Goal: Task Accomplishment & Management: Use online tool/utility

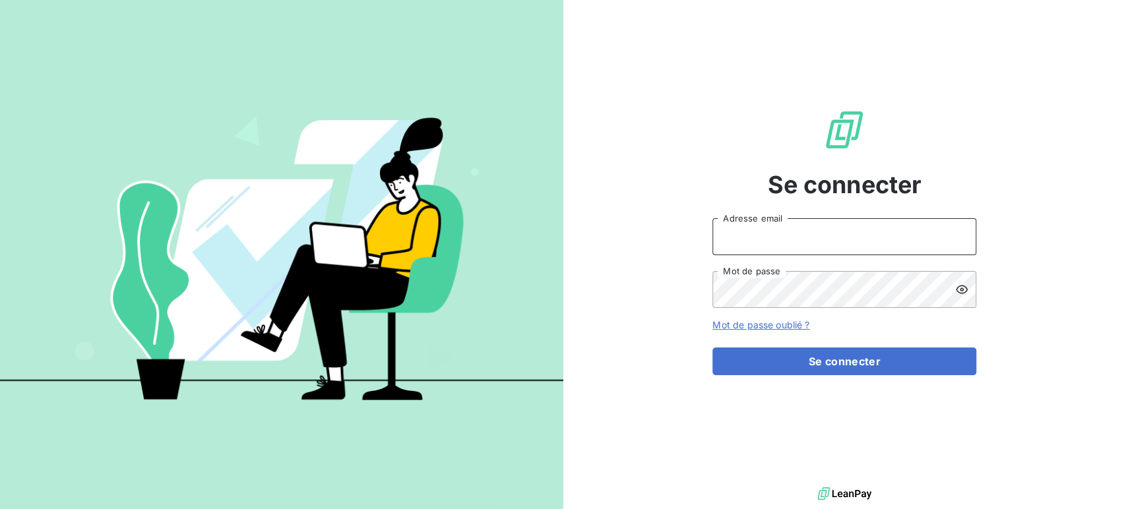
click at [742, 238] on input "Adresse email" at bounding box center [845, 236] width 264 height 37
type input "D"
type input "[PERSON_NAME][EMAIL_ADDRESS][DOMAIN_NAME]"
click at [713, 348] on button "Se connecter" at bounding box center [845, 362] width 264 height 28
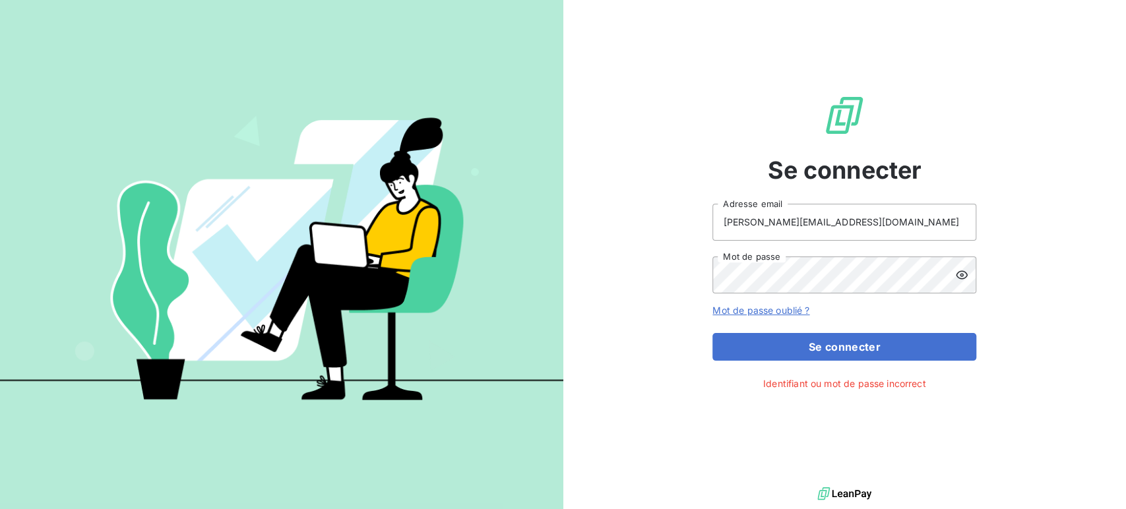
click at [965, 271] on icon at bounding box center [962, 275] width 13 height 13
click at [706, 271] on div "Se connecter geraldine.gardais@graitec.com Adresse email Mot de passe Mot de pa…" at bounding box center [846, 242] width 564 height 484
click at [707, 270] on div "Se connecter geraldine.gardais@graitec.com Adresse email Mot de passe Mot de pa…" at bounding box center [846, 242] width 564 height 484
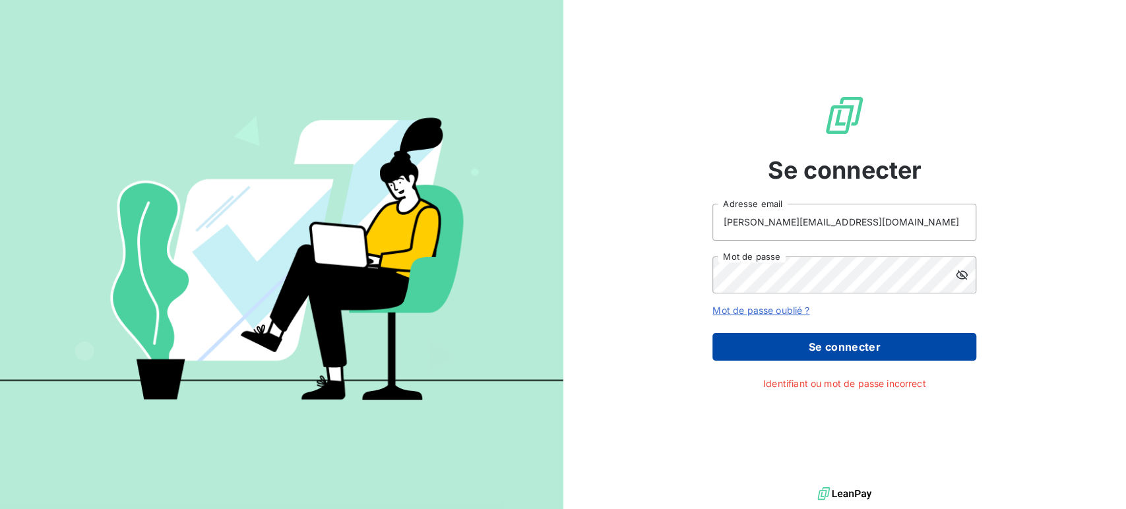
click at [826, 343] on button "Se connecter" at bounding box center [845, 347] width 264 height 28
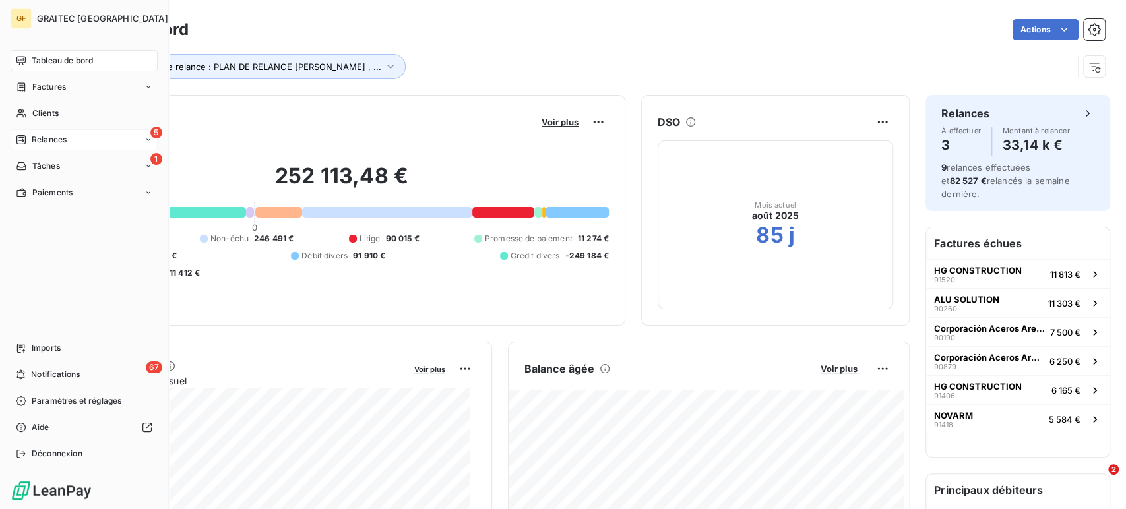
click at [52, 135] on span "Relances" at bounding box center [49, 140] width 35 height 12
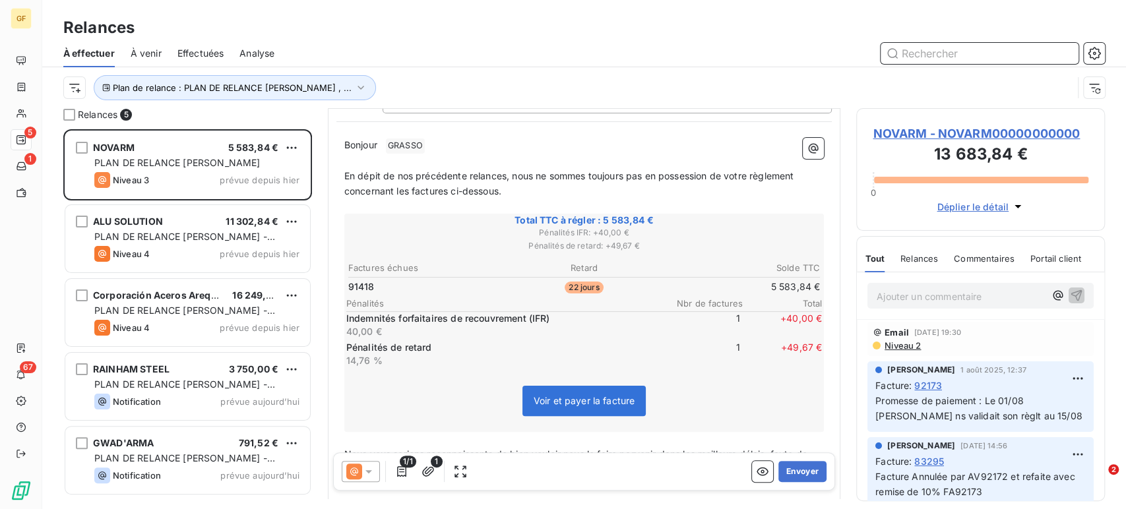
scroll to position [121, 0]
click at [791, 469] on button "Envoyer" at bounding box center [803, 471] width 48 height 21
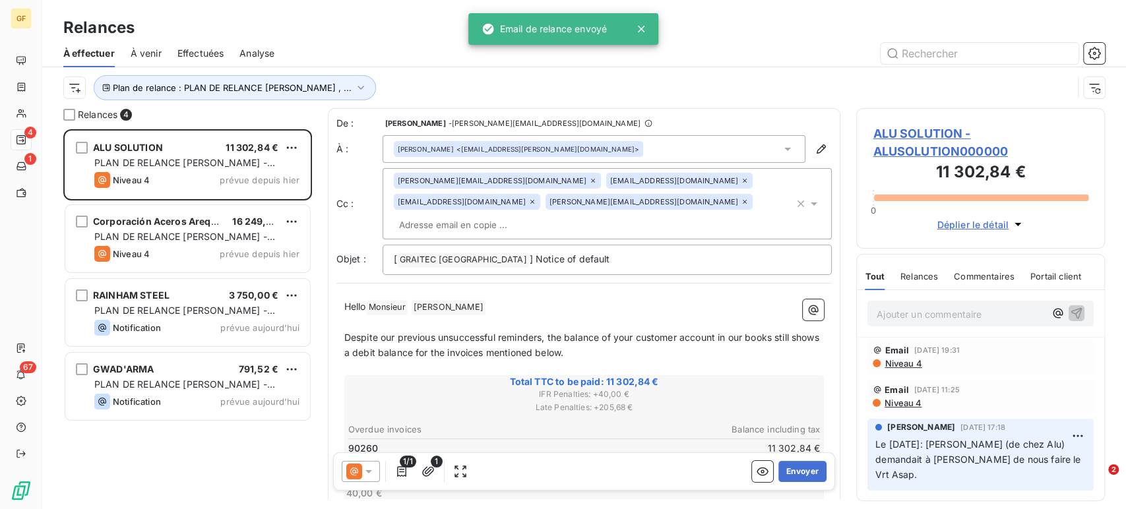
scroll to position [369, 238]
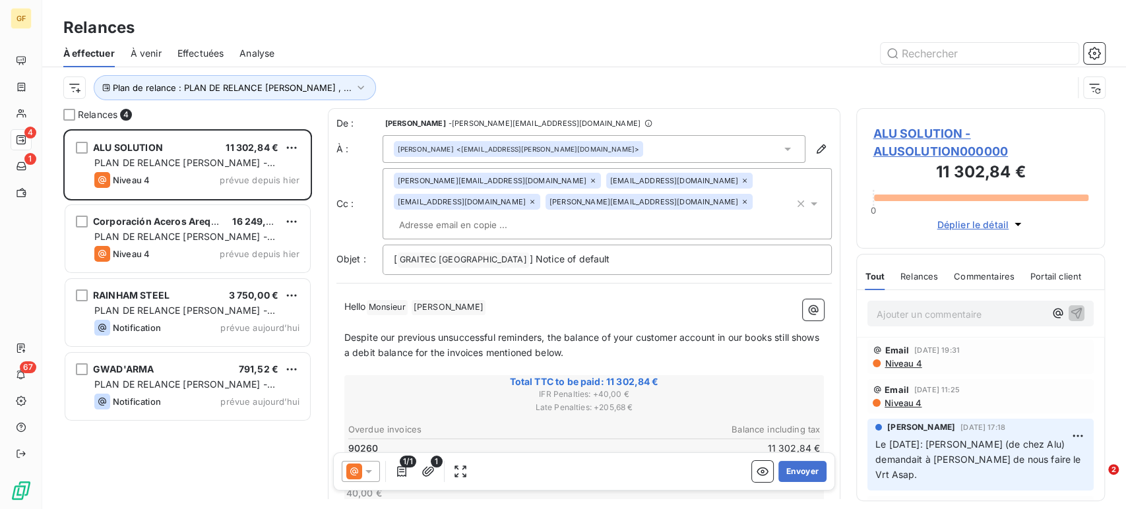
click at [781, 147] on icon at bounding box center [787, 149] width 13 height 13
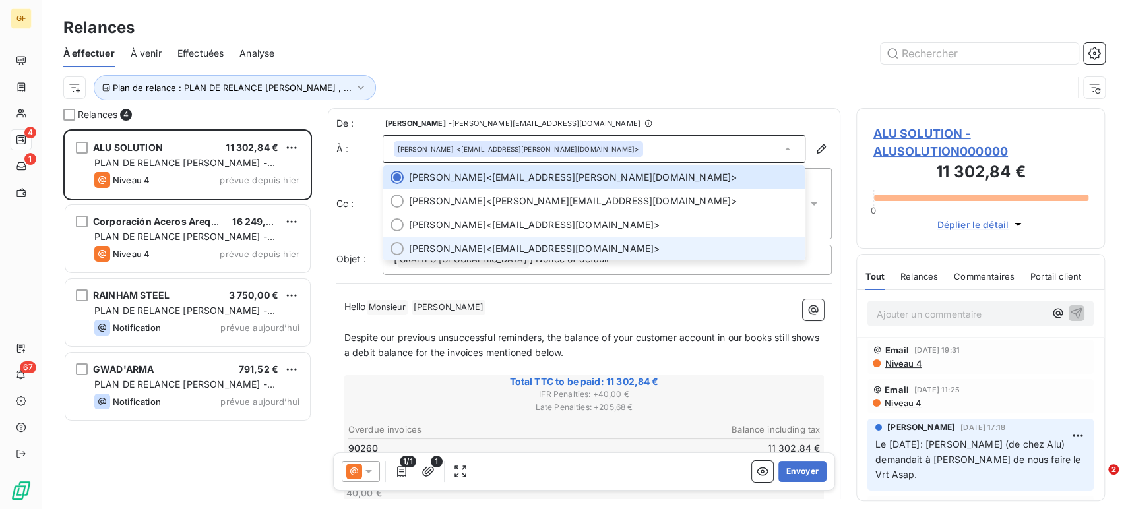
click at [395, 244] on div at bounding box center [397, 248] width 13 height 13
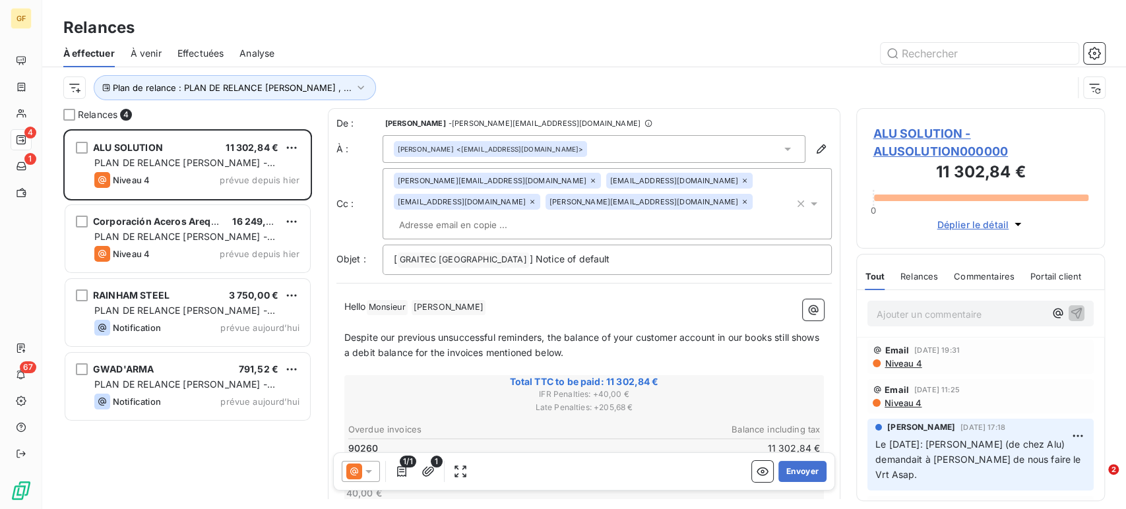
click at [589, 181] on icon at bounding box center [593, 181] width 8 height 8
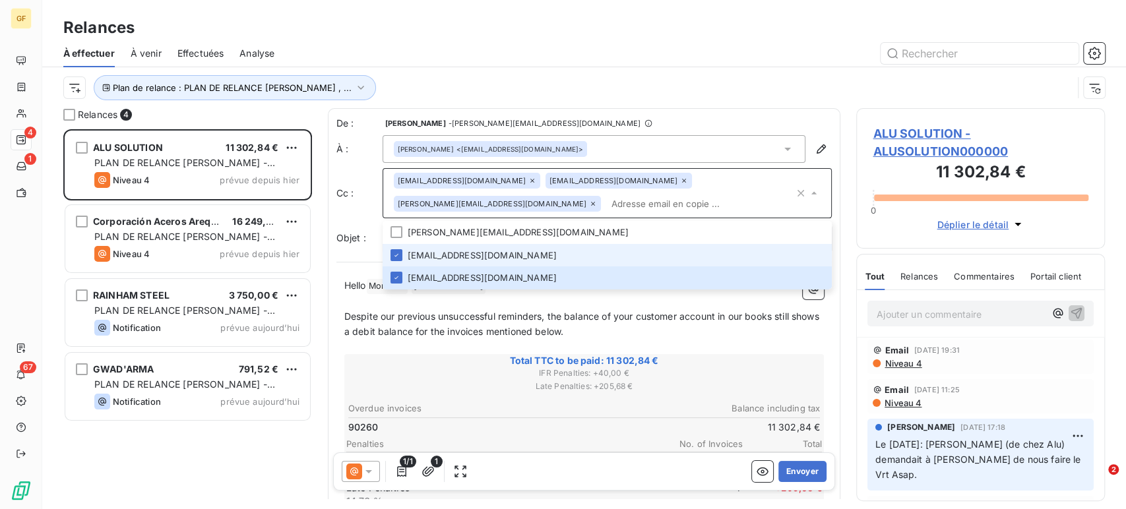
click at [680, 181] on icon at bounding box center [684, 181] width 8 height 8
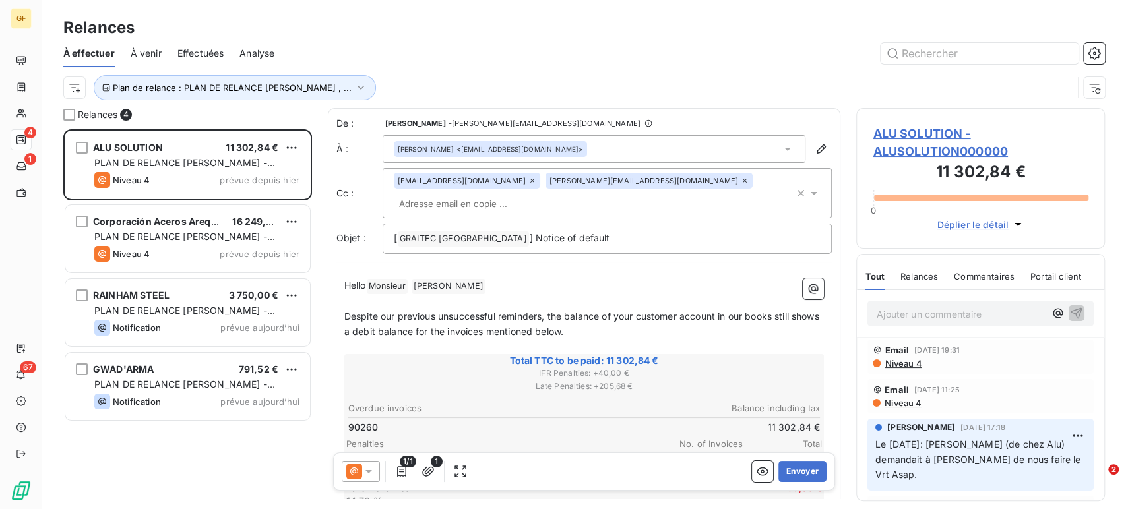
click at [741, 183] on icon at bounding box center [745, 181] width 8 height 8
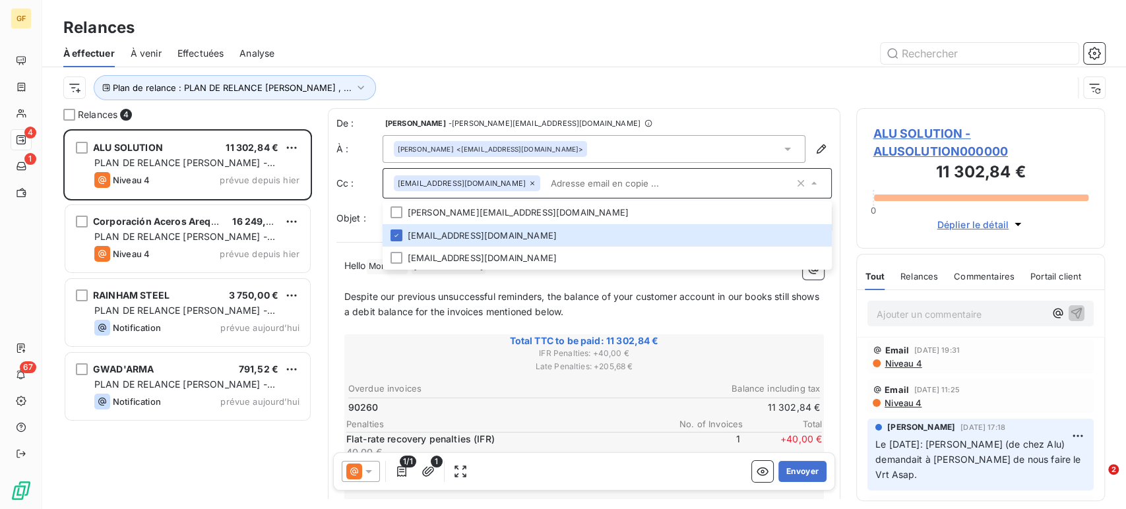
click at [808, 178] on icon at bounding box center [814, 183] width 13 height 13
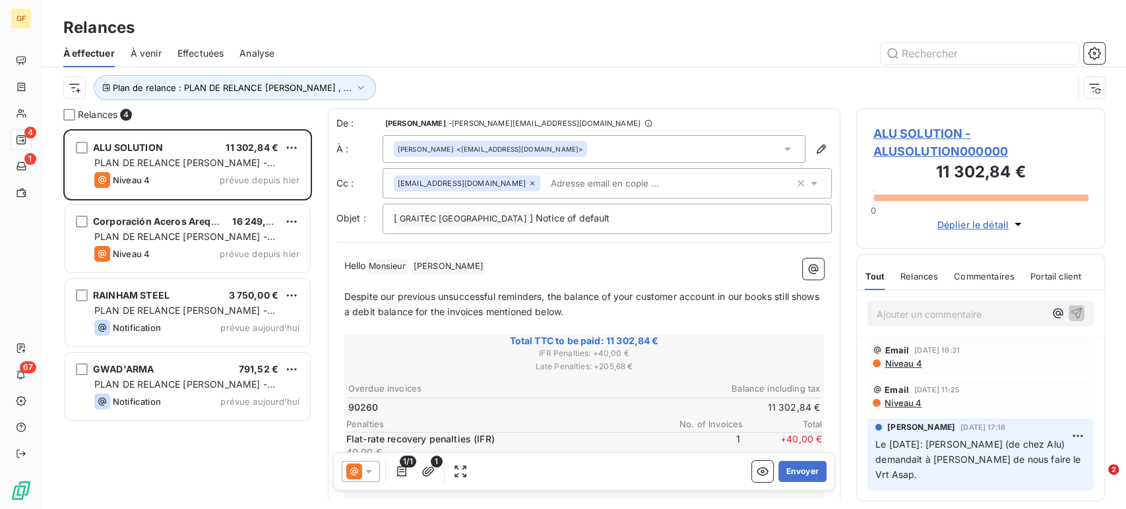
click at [811, 183] on icon at bounding box center [814, 183] width 7 height 3
click at [793, 471] on button "Envoyer" at bounding box center [803, 471] width 48 height 21
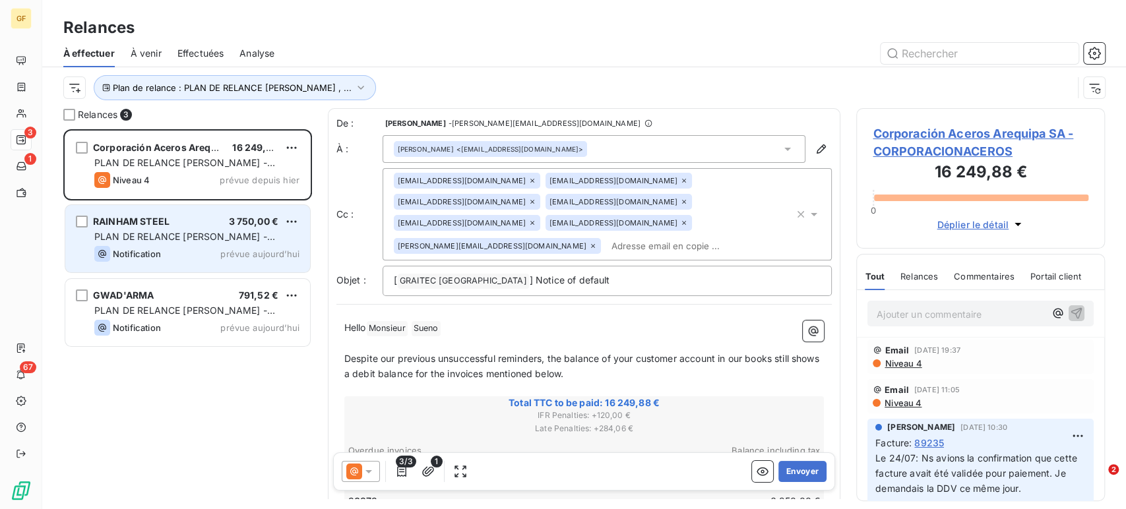
click at [207, 209] on div "RAINHAM STEEL 3 750,00 € PLAN DE RELANCE GERALDINE - English version Notificati…" at bounding box center [187, 238] width 245 height 67
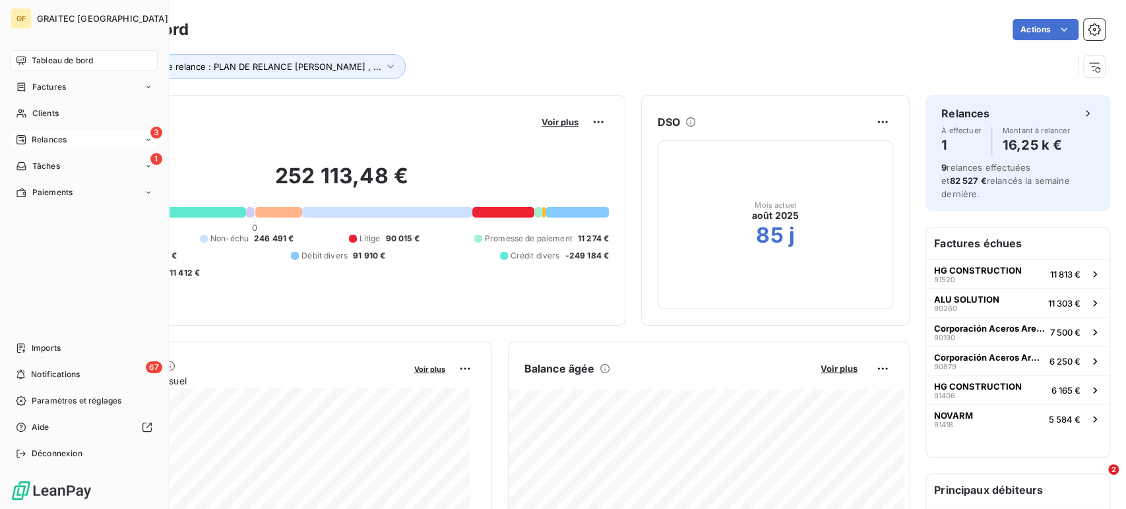
click at [48, 137] on span "Relances" at bounding box center [49, 140] width 35 height 12
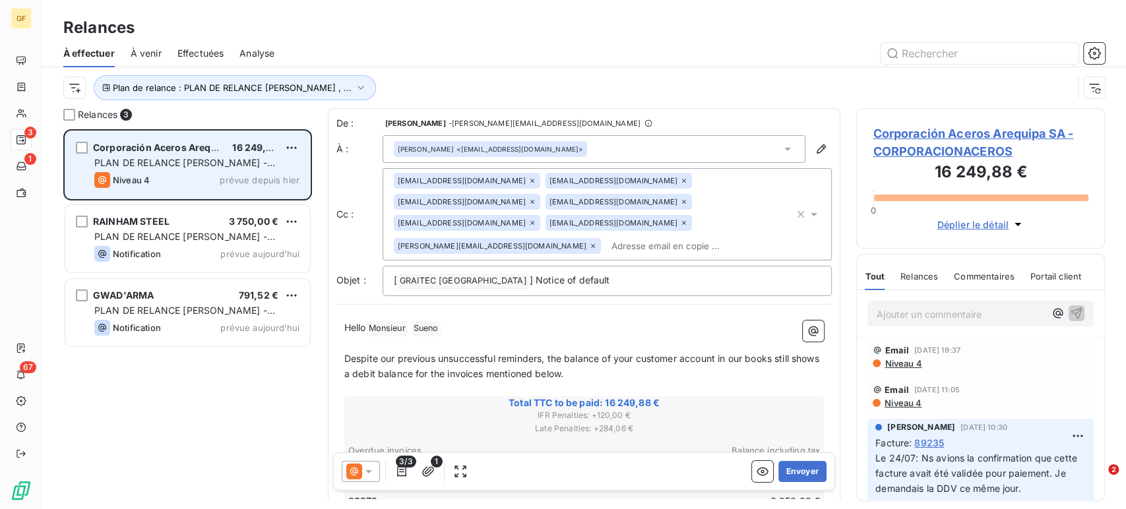
scroll to position [369, 238]
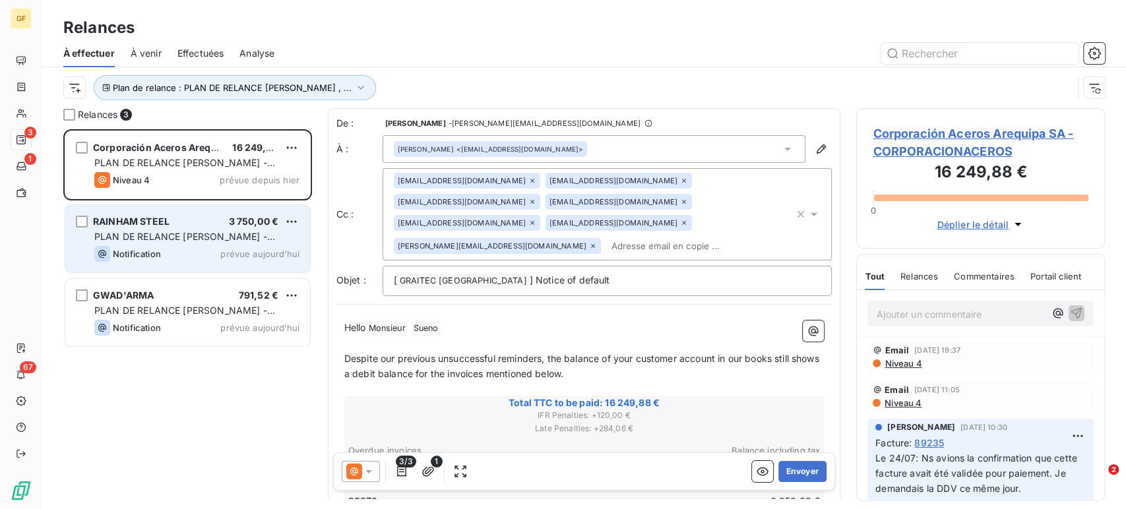
click at [162, 242] on span "PLAN DE RELANCE [PERSON_NAME] - English version" at bounding box center [184, 243] width 181 height 24
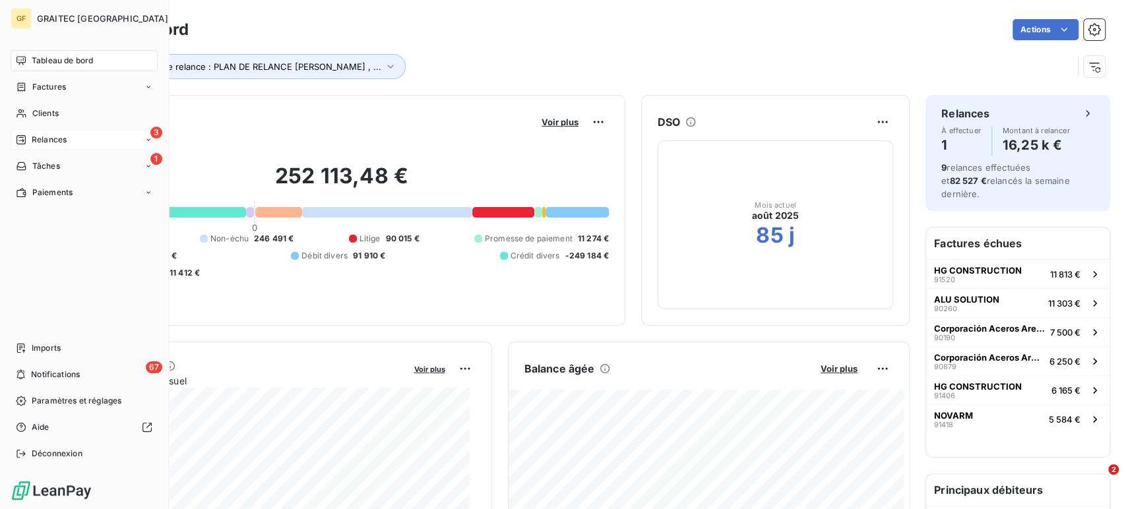
click at [52, 139] on span "Relances" at bounding box center [49, 140] width 35 height 12
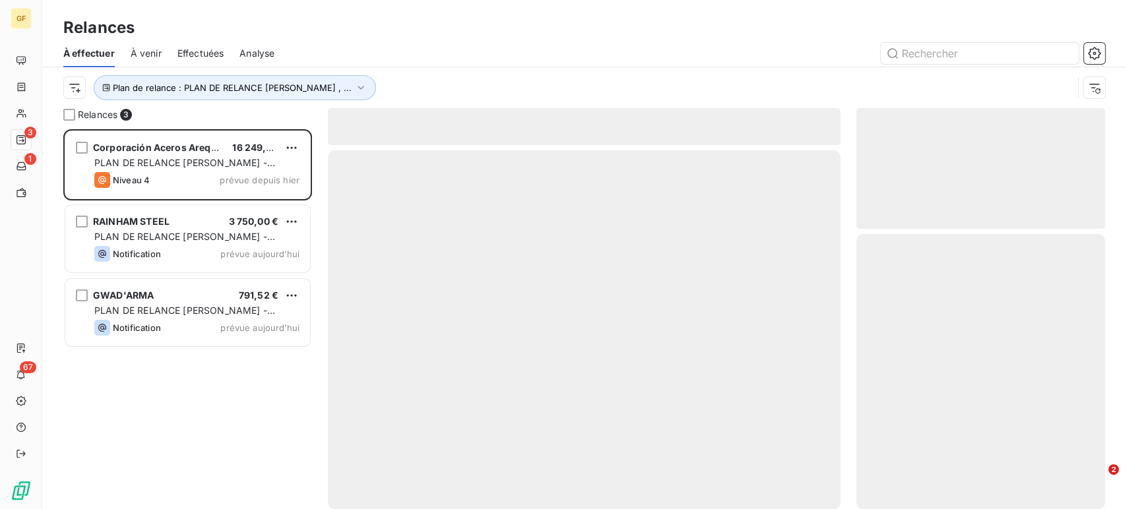
scroll to position [369, 238]
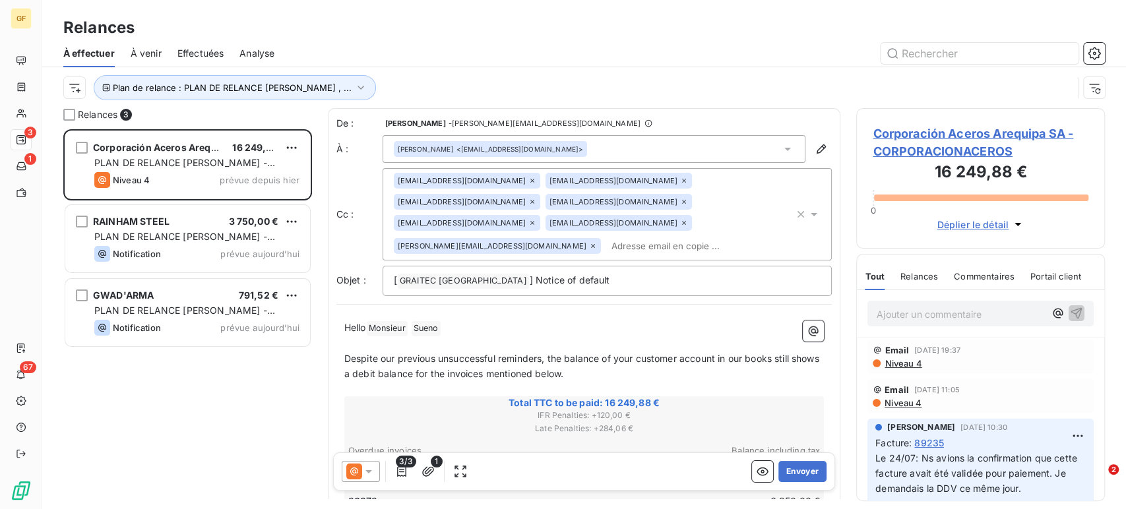
click at [902, 365] on span "Niveau 4" at bounding box center [903, 363] width 38 height 11
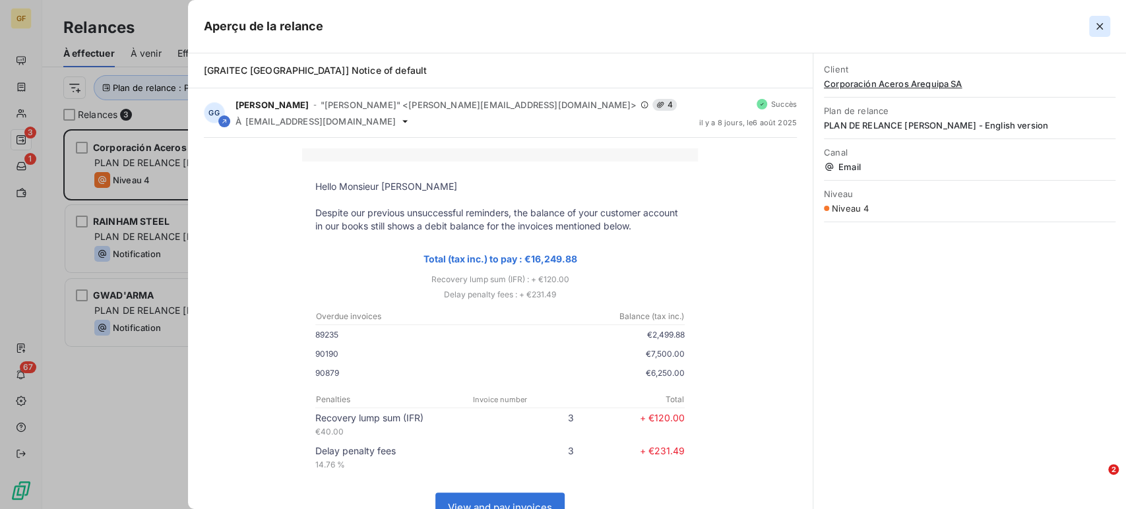
click at [1100, 22] on icon "button" at bounding box center [1099, 26] width 13 height 13
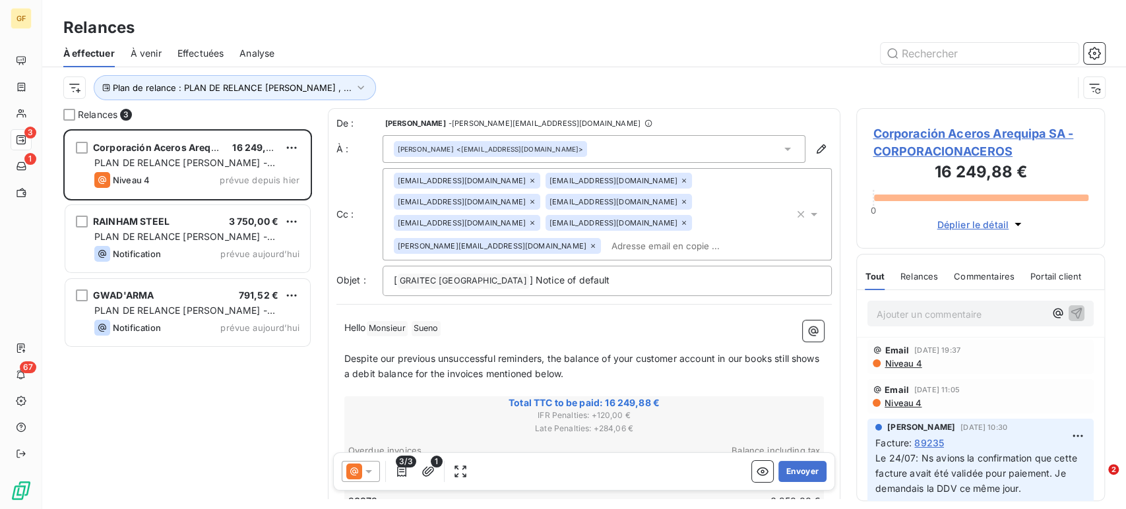
click at [599, 238] on div "[PERSON_NAME][EMAIL_ADDRESS][DOMAIN_NAME]" at bounding box center [497, 246] width 207 height 16
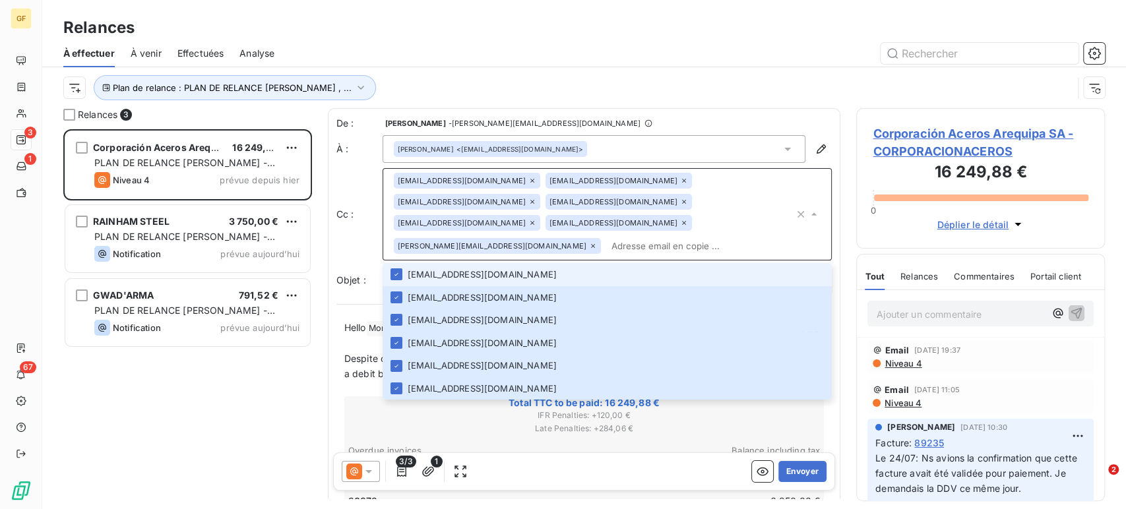
click at [591, 242] on icon at bounding box center [593, 246] width 8 height 8
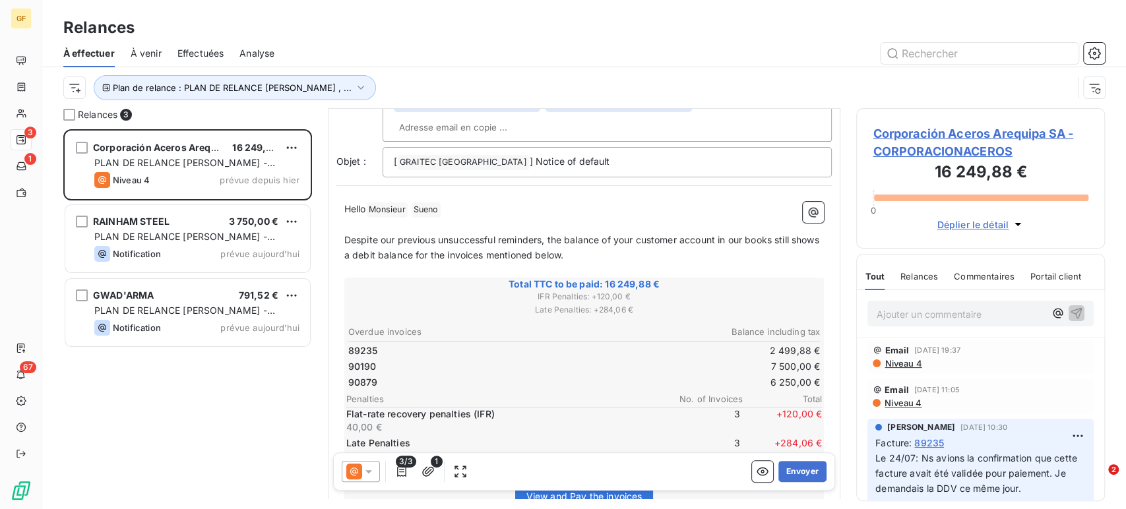
scroll to position [121, 0]
click at [797, 469] on button "Envoyer" at bounding box center [803, 471] width 48 height 21
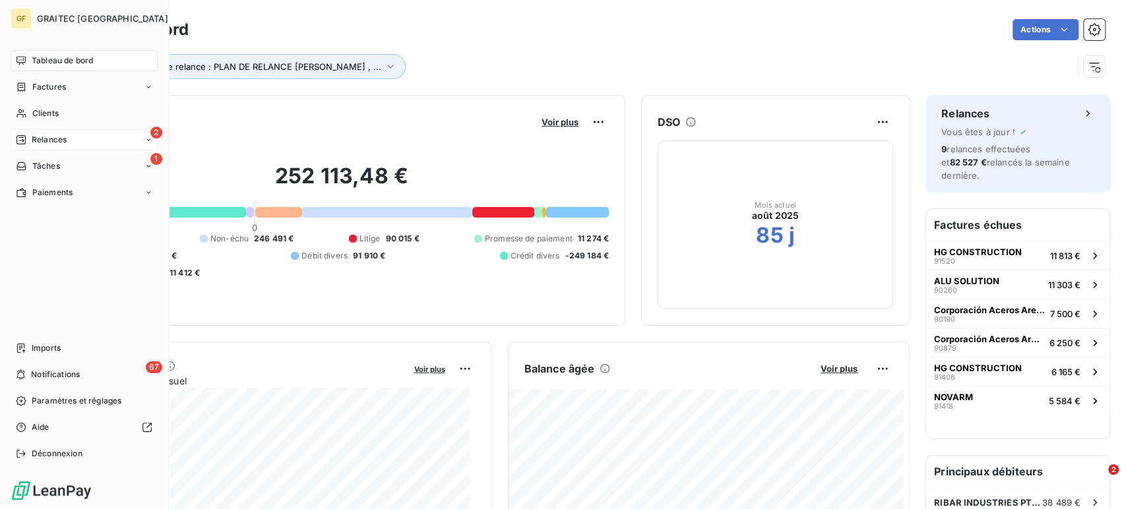
click at [44, 141] on span "Relances" at bounding box center [49, 140] width 35 height 12
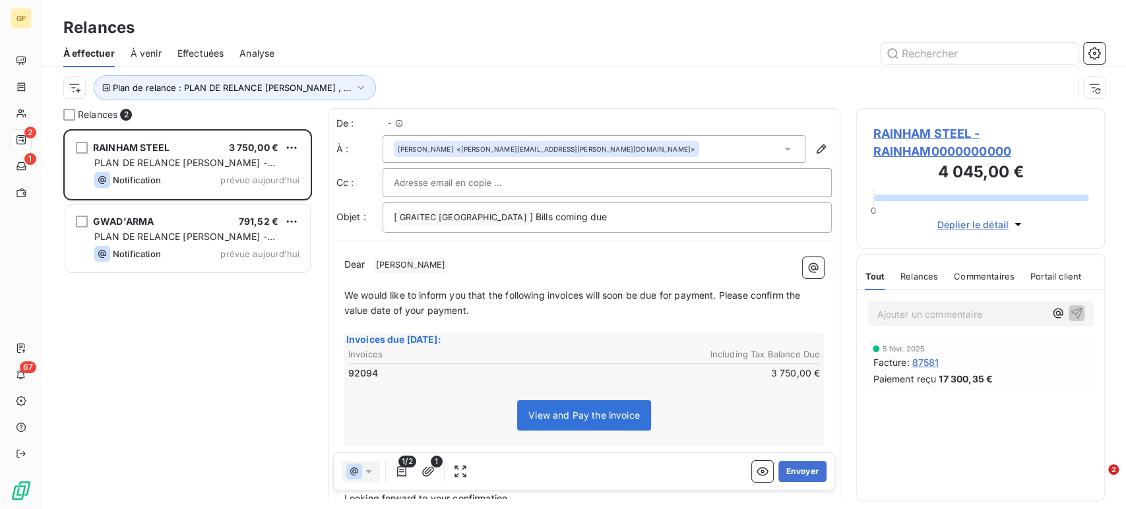
scroll to position [369, 238]
click at [781, 147] on icon at bounding box center [787, 149] width 13 height 13
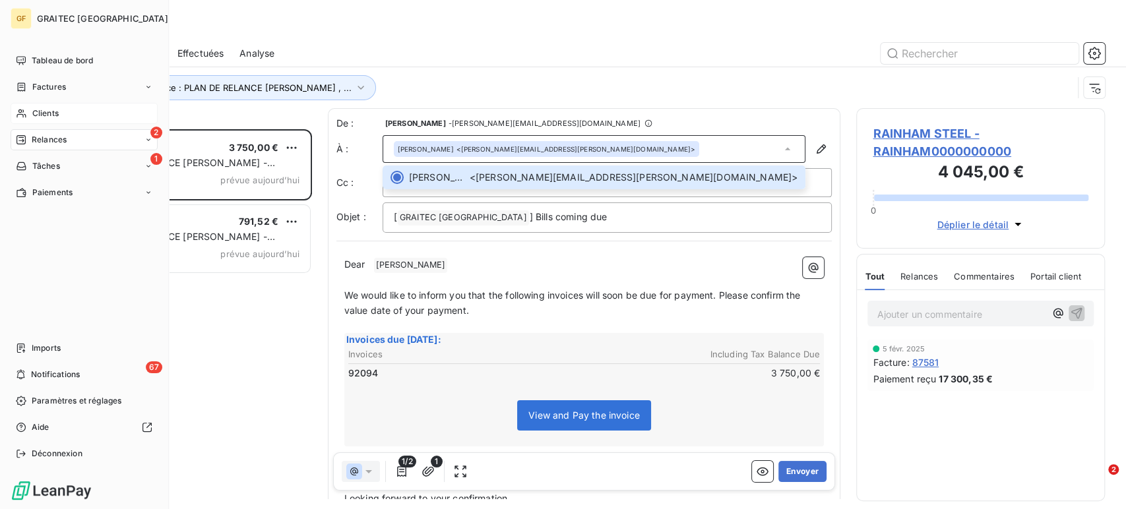
click at [32, 110] on span "Clients" at bounding box center [45, 114] width 26 height 12
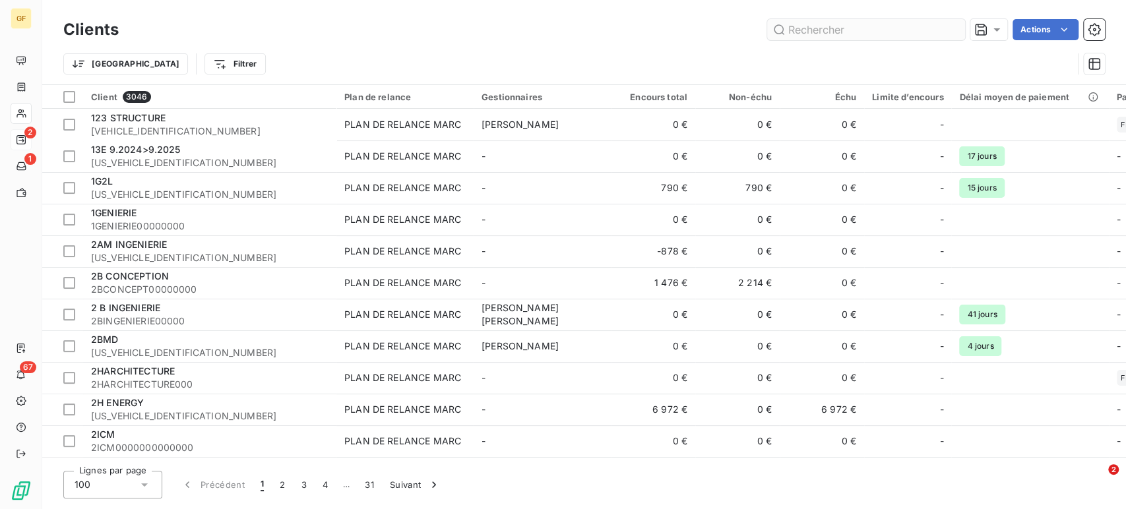
click at [799, 27] on input "text" at bounding box center [866, 29] width 198 height 21
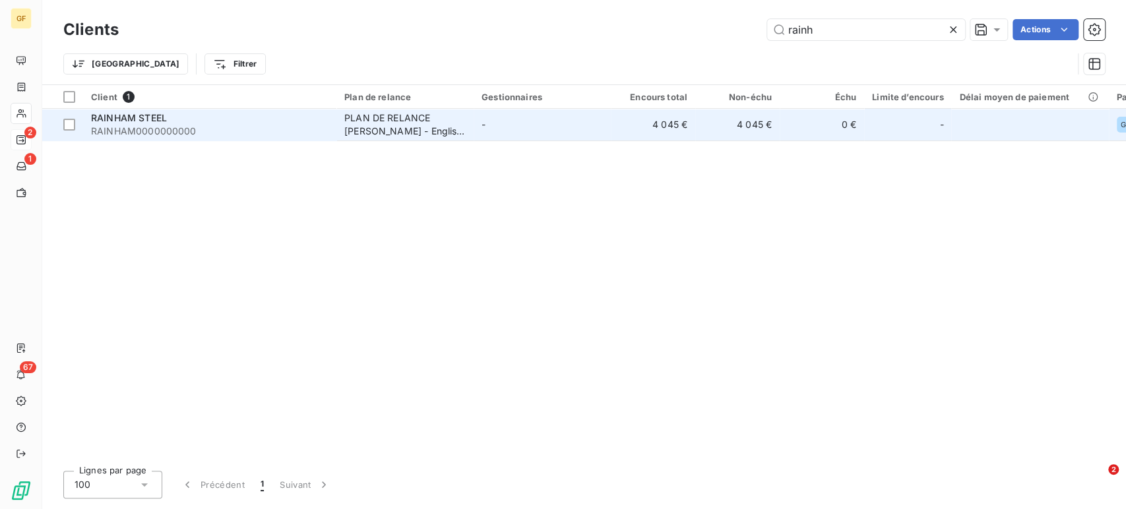
type input "rainh"
click at [475, 131] on td "-" at bounding box center [542, 125] width 137 height 32
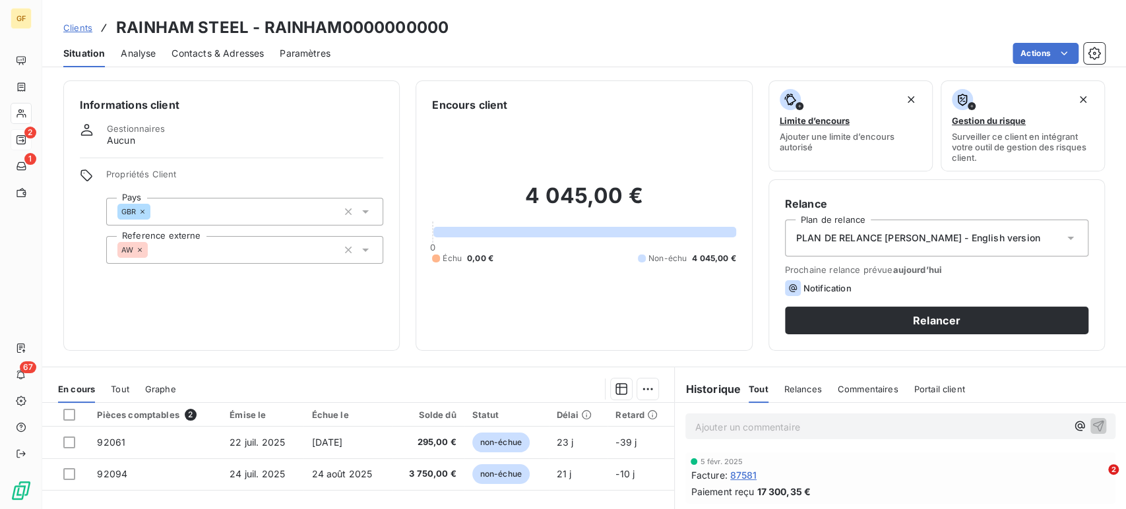
click at [203, 55] on span "Contacts & Adresses" at bounding box center [218, 53] width 92 height 13
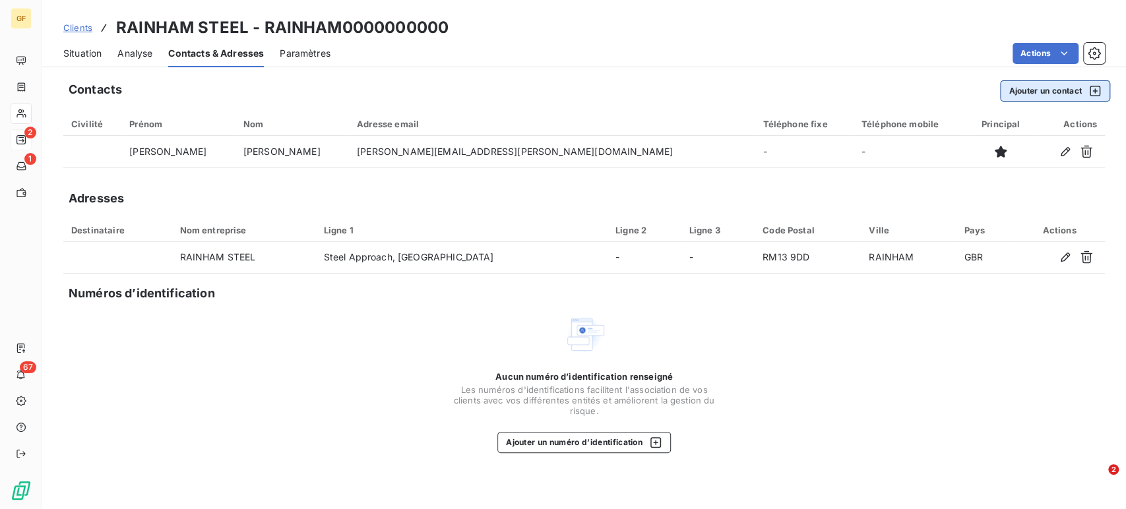
click at [1043, 88] on button "Ajouter un contact" at bounding box center [1055, 91] width 110 height 21
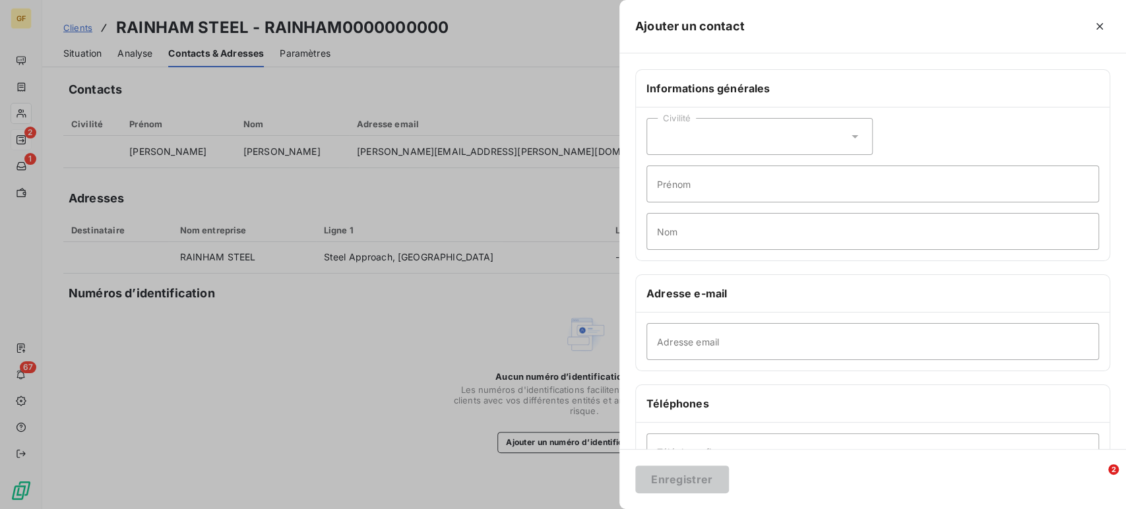
click at [849, 135] on icon at bounding box center [855, 136] width 13 height 13
click at [661, 168] on input "radio" at bounding box center [661, 169] width 13 height 13
click at [688, 345] on input "Adresse email" at bounding box center [873, 341] width 453 height 37
paste input "lorna.durrance@rainhamsteel.co.uk"
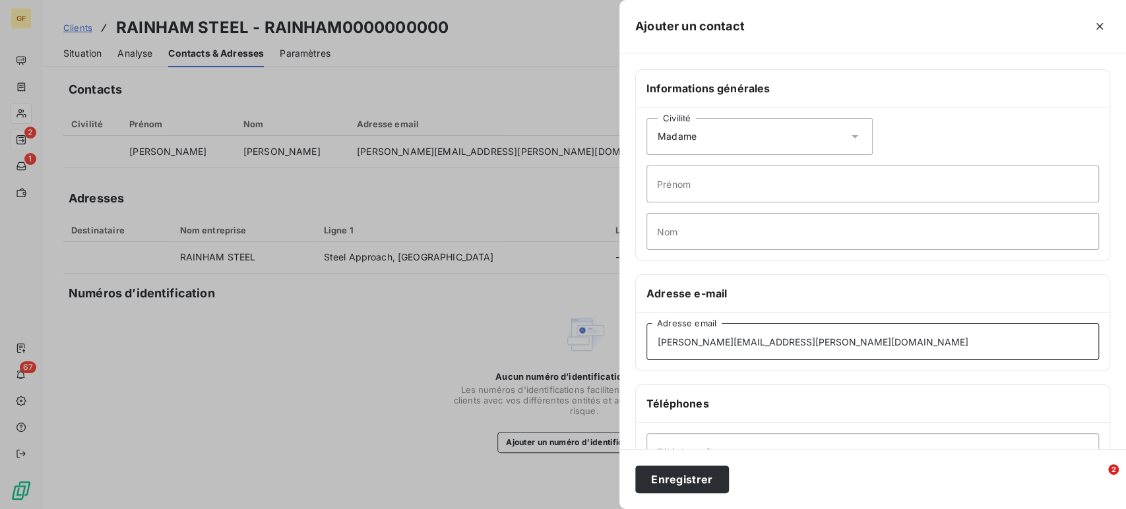
type input "lorna.durrance@rainhamsteel.co.uk"
click at [681, 188] on input "Prénom" at bounding box center [873, 184] width 453 height 37
type input "Lorna"
click at [665, 228] on input "Nom" at bounding box center [873, 231] width 453 height 37
click at [672, 228] on input "Durance" at bounding box center [873, 231] width 453 height 37
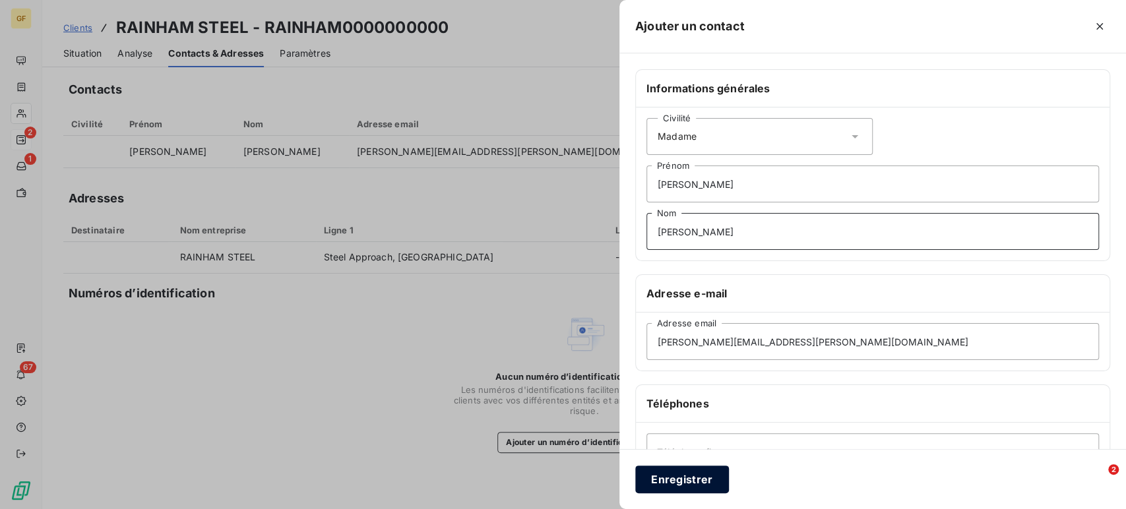
type input "Durrance"
click at [674, 471] on button "Enregistrer" at bounding box center [683, 480] width 94 height 28
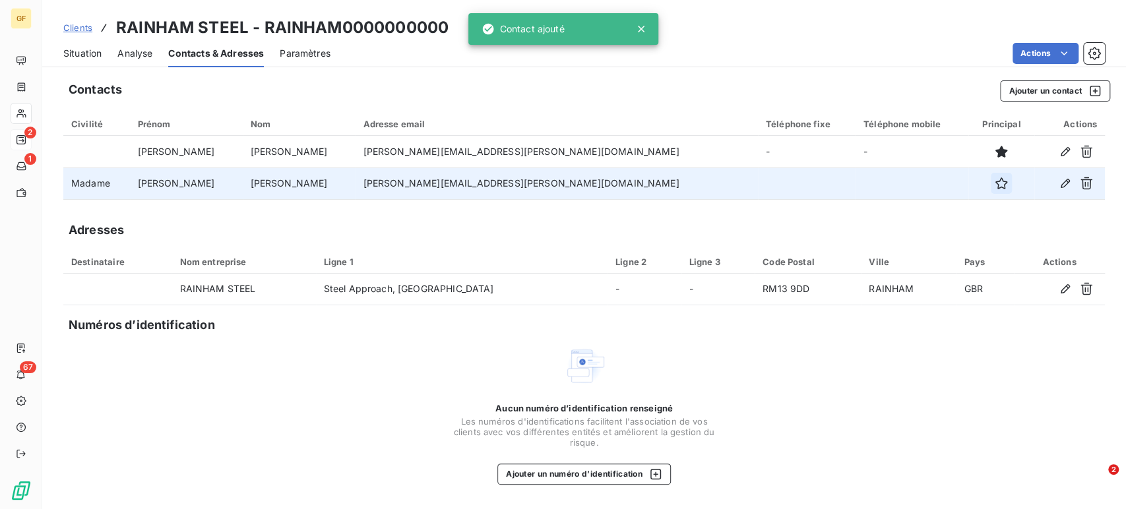
click at [995, 187] on icon "button" at bounding box center [1001, 183] width 13 height 13
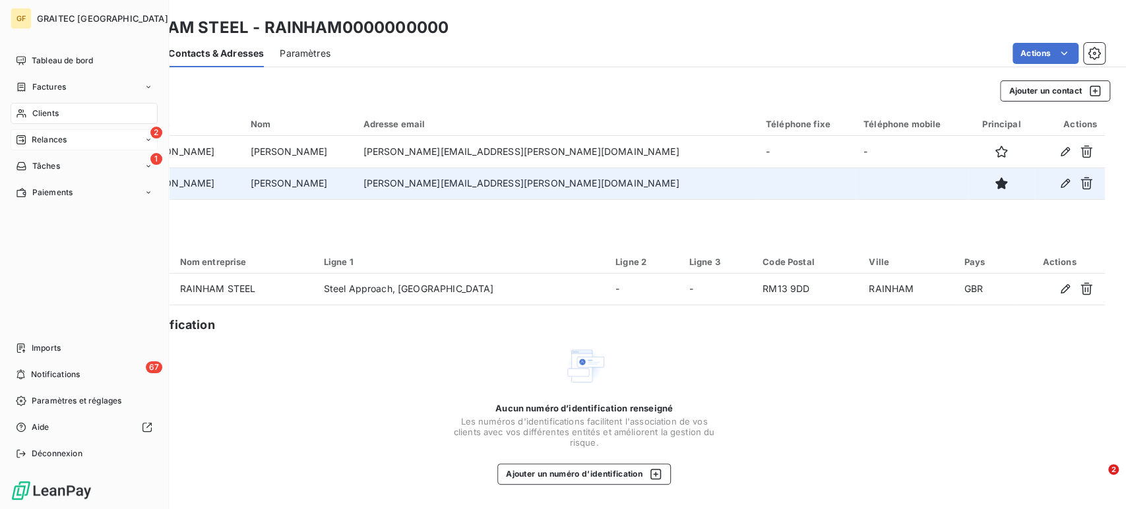
click at [40, 135] on span "Relances" at bounding box center [49, 140] width 35 height 12
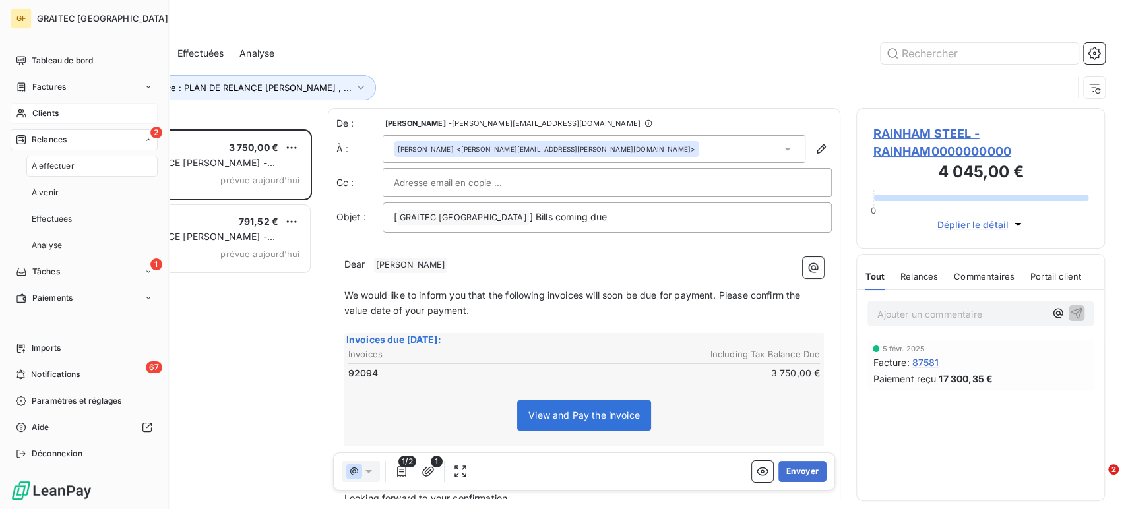
scroll to position [369, 238]
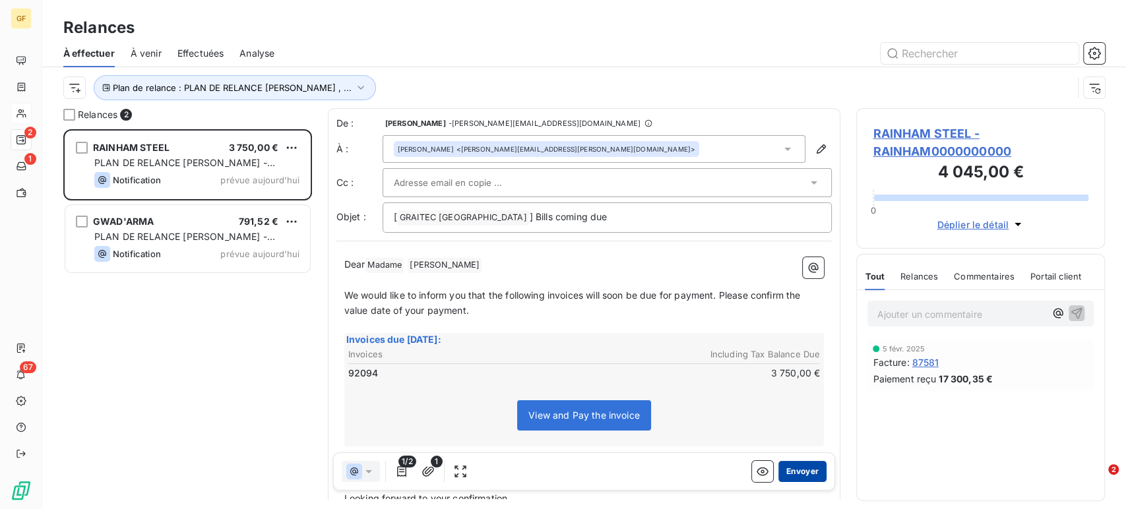
click at [792, 469] on button "Envoyer" at bounding box center [803, 471] width 48 height 21
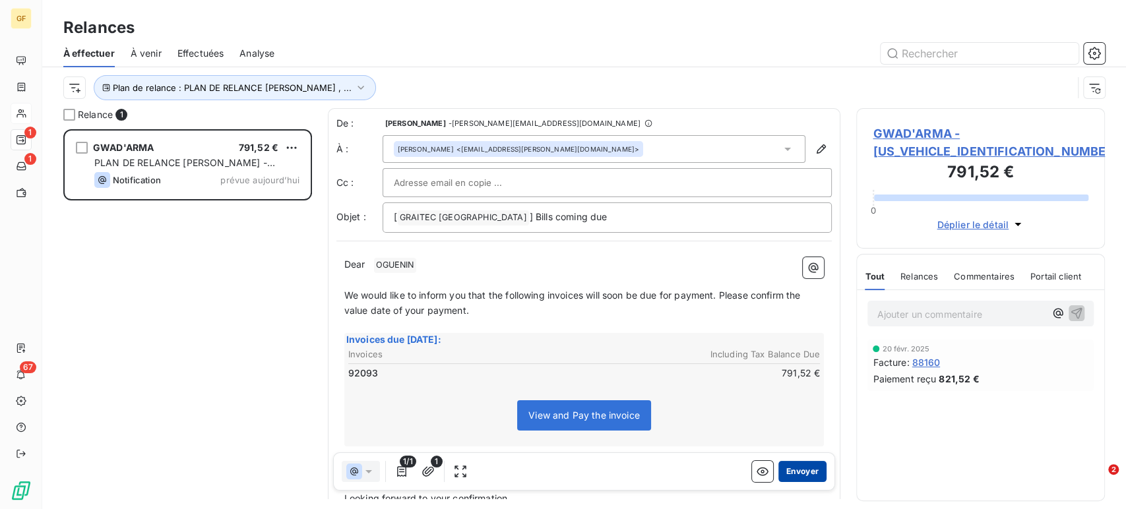
click at [795, 472] on button "Envoyer" at bounding box center [803, 471] width 48 height 21
